Goal: Transaction & Acquisition: Purchase product/service

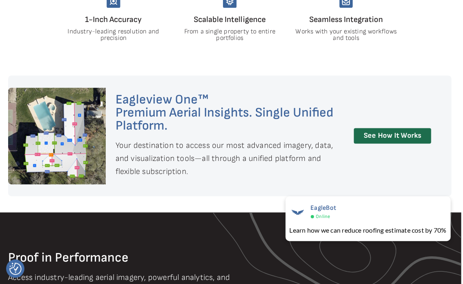
scroll to position [0, 2]
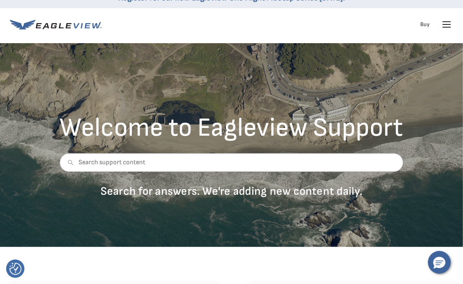
scroll to position [0, 3]
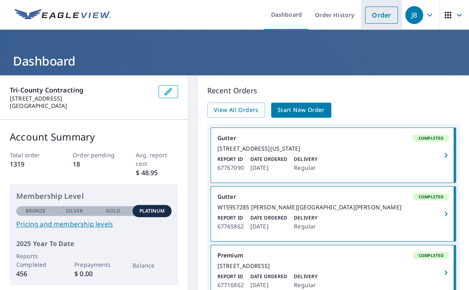
click at [370, 16] on link "Order" at bounding box center [381, 15] width 33 height 17
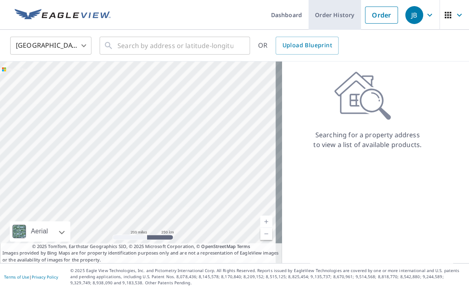
click at [324, 18] on link "Order History" at bounding box center [335, 15] width 52 height 30
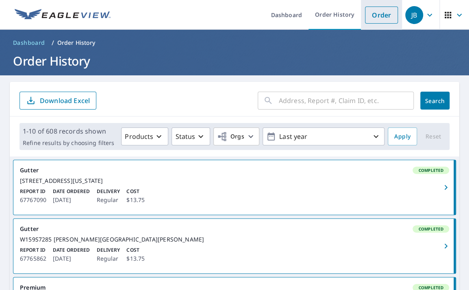
click at [370, 13] on link "Order" at bounding box center [381, 15] width 33 height 17
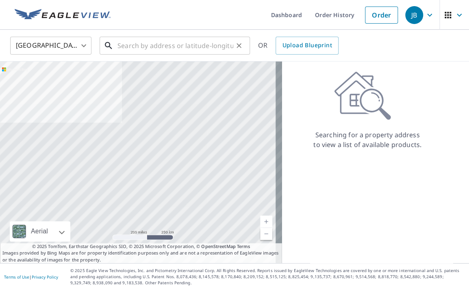
click at [168, 42] on input "text" at bounding box center [176, 45] width 116 height 23
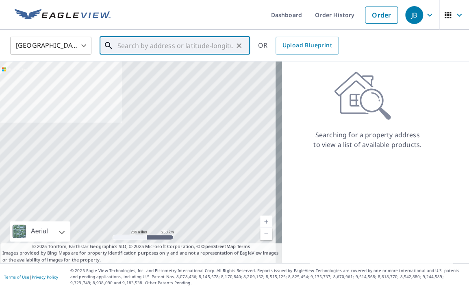
paste input "13545 West Foxwood Court"
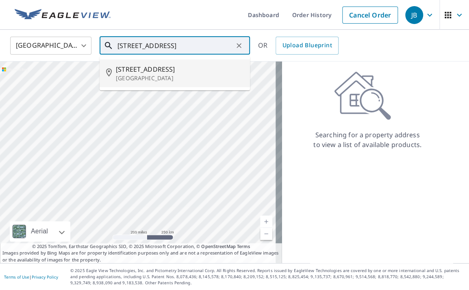
click at [150, 70] on span "13545 W Foxwood Ct" at bounding box center [180, 69] width 128 height 10
type input "13545 W Foxwood Ct New Berlin, WI 53151"
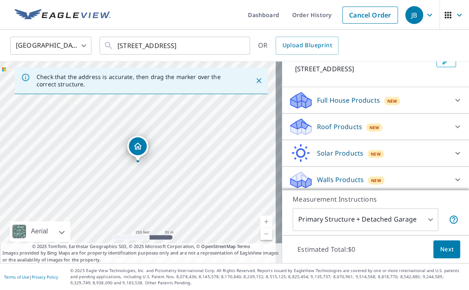
scroll to position [60, 0]
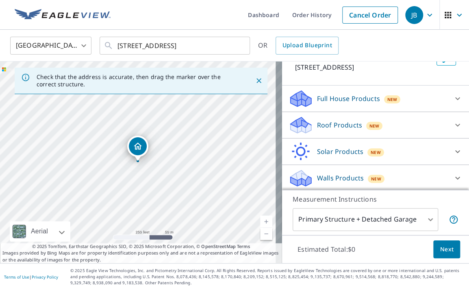
click at [299, 127] on icon at bounding box center [301, 122] width 21 height 10
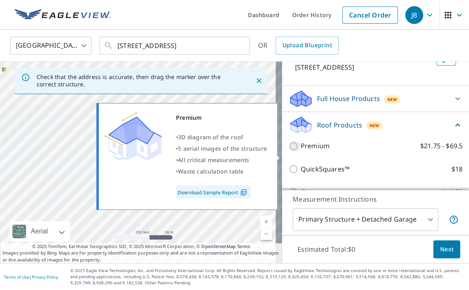
click at [289, 151] on input "Premium $21.75 - $69.5" at bounding box center [295, 146] width 12 height 10
checkbox input "true"
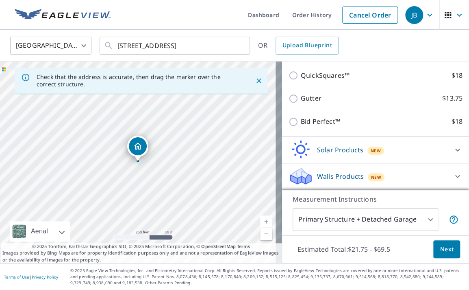
scroll to position [193, 0]
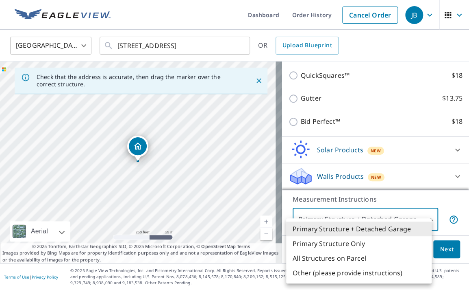
click at [422, 218] on body "JB JB Dashboard Order History Cancel Order JB United States US ​ 13545 W Foxwoo…" at bounding box center [234, 145] width 469 height 290
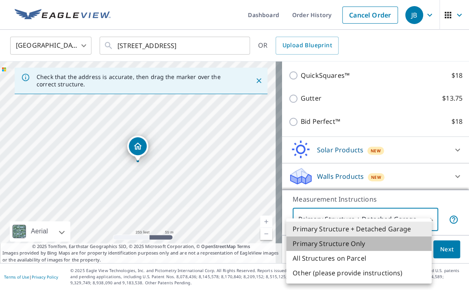
click at [348, 244] on li "Primary Structure Only" at bounding box center [359, 243] width 146 height 15
type input "2"
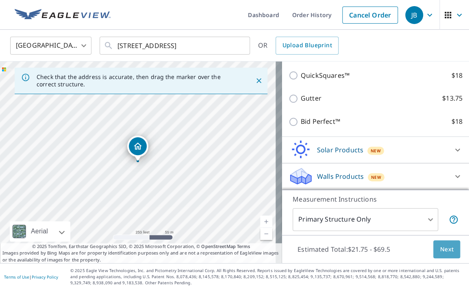
click at [441, 249] on span "Next" at bounding box center [447, 249] width 14 height 10
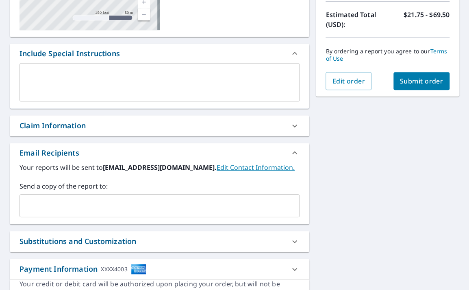
scroll to position [182, 0]
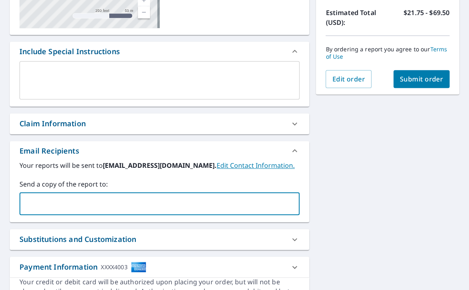
click at [71, 206] on input "text" at bounding box center [153, 203] width 261 height 15
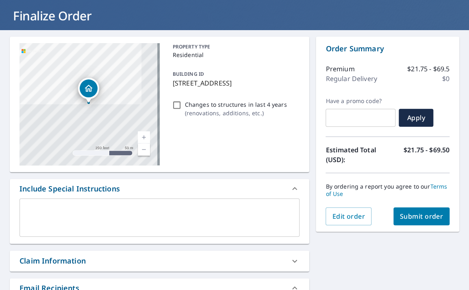
scroll to position [45, 0]
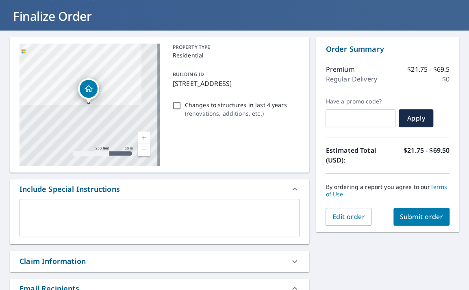
type input "ben@tricountycontractingwi.com"
click at [406, 215] on span "Submit order" at bounding box center [422, 216] width 44 height 9
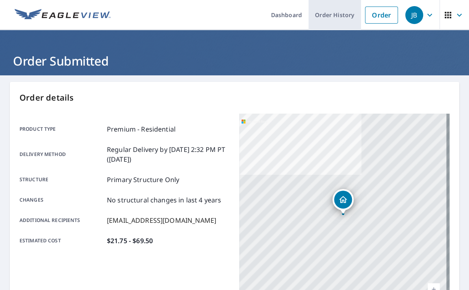
click at [335, 13] on link "Order History" at bounding box center [335, 15] width 52 height 30
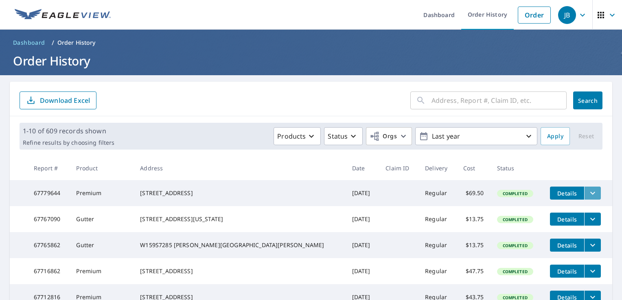
click at [587, 194] on icon "filesDropdownBtn-67779644" at bounding box center [592, 193] width 10 height 10
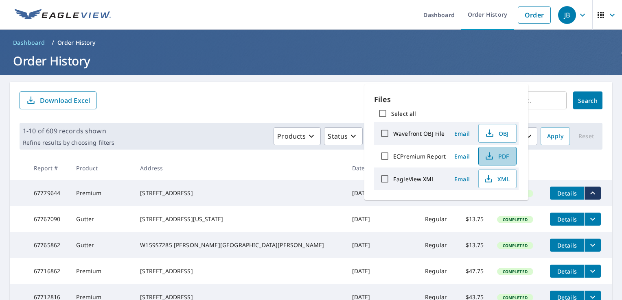
click at [492, 156] on icon "button" at bounding box center [489, 156] width 10 height 10
